Goal: Task Accomplishment & Management: Manage account settings

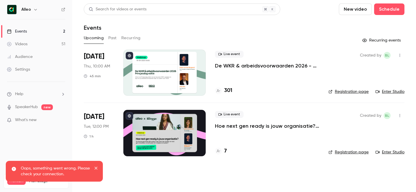
click at [31, 7] on div "Alleo" at bounding box center [38, 9] width 35 height 7
click at [34, 11] on icon "button" at bounding box center [35, 9] width 5 height 5
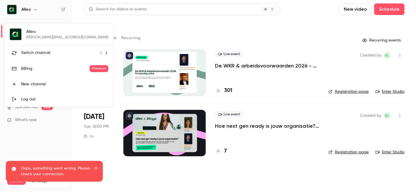
click at [43, 49] on li "Switch channel 2" at bounding box center [59, 52] width 108 height 15
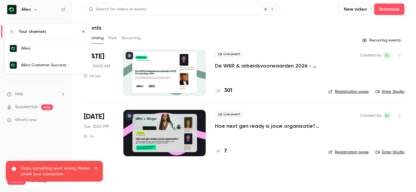
click at [64, 70] on link "Alleo Customer Success" at bounding box center [48, 65] width 87 height 17
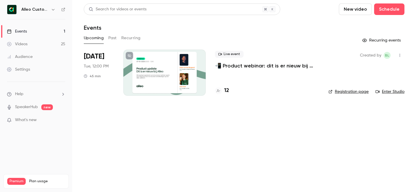
click at [36, 8] on h6 "Alleo Customer Success" at bounding box center [34, 10] width 27 height 6
click at [112, 39] on button "Past" at bounding box center [112, 37] width 8 height 9
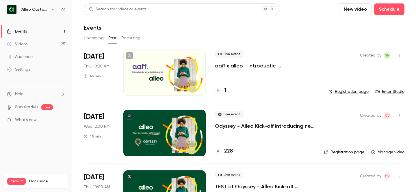
click at [249, 65] on p "aaff x alleo - introductie vitaliteitsbudget" at bounding box center [267, 65] width 104 height 7
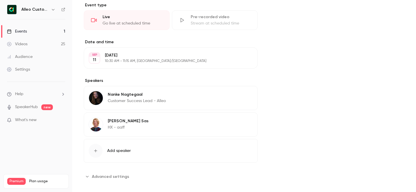
scroll to position [151, 0]
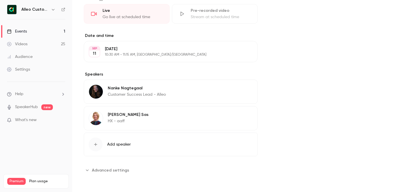
click at [116, 54] on p "10:30 AM - 11:15 AM, [GEOGRAPHIC_DATA]/[GEOGRAPHIC_DATA]" at bounding box center [166, 55] width 122 height 5
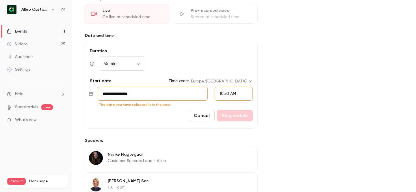
click at [230, 94] on span "10:30 AM" at bounding box center [227, 94] width 16 height 4
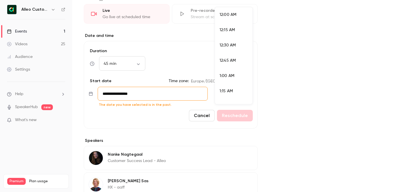
scroll to position [602, 0]
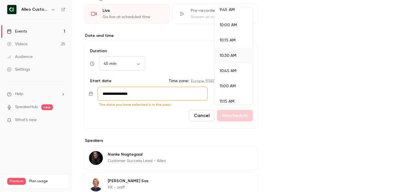
click at [275, 82] on div at bounding box center [208, 96] width 416 height 192
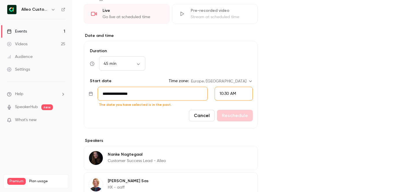
click at [142, 95] on input "**********" at bounding box center [153, 94] width 110 height 14
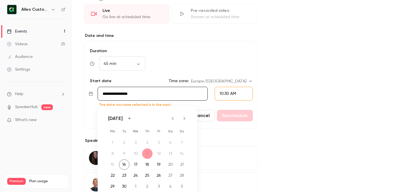
click at [183, 118] on icon "Next month" at bounding box center [184, 118] width 7 height 7
click at [148, 141] on button "2" at bounding box center [147, 143] width 10 height 10
type input "**********"
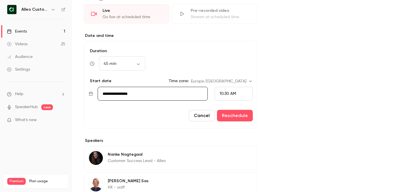
click at [231, 95] on span "10:30 AM" at bounding box center [227, 94] width 16 height 4
click at [236, 36] on li "12:00 PM" at bounding box center [234, 31] width 38 height 15
click at [235, 120] on button "Reschedule" at bounding box center [235, 116] width 36 height 12
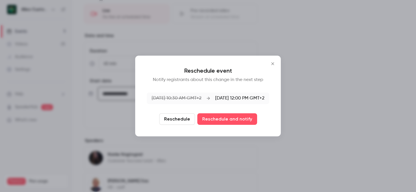
click at [235, 120] on button "Reschedule and notify" at bounding box center [227, 119] width 60 height 12
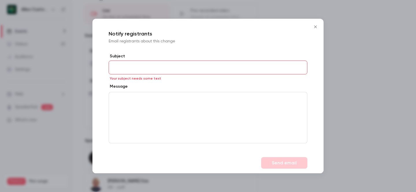
click at [313, 29] on button "Close" at bounding box center [315, 27] width 12 height 12
